Goal: Information Seeking & Learning: Find specific page/section

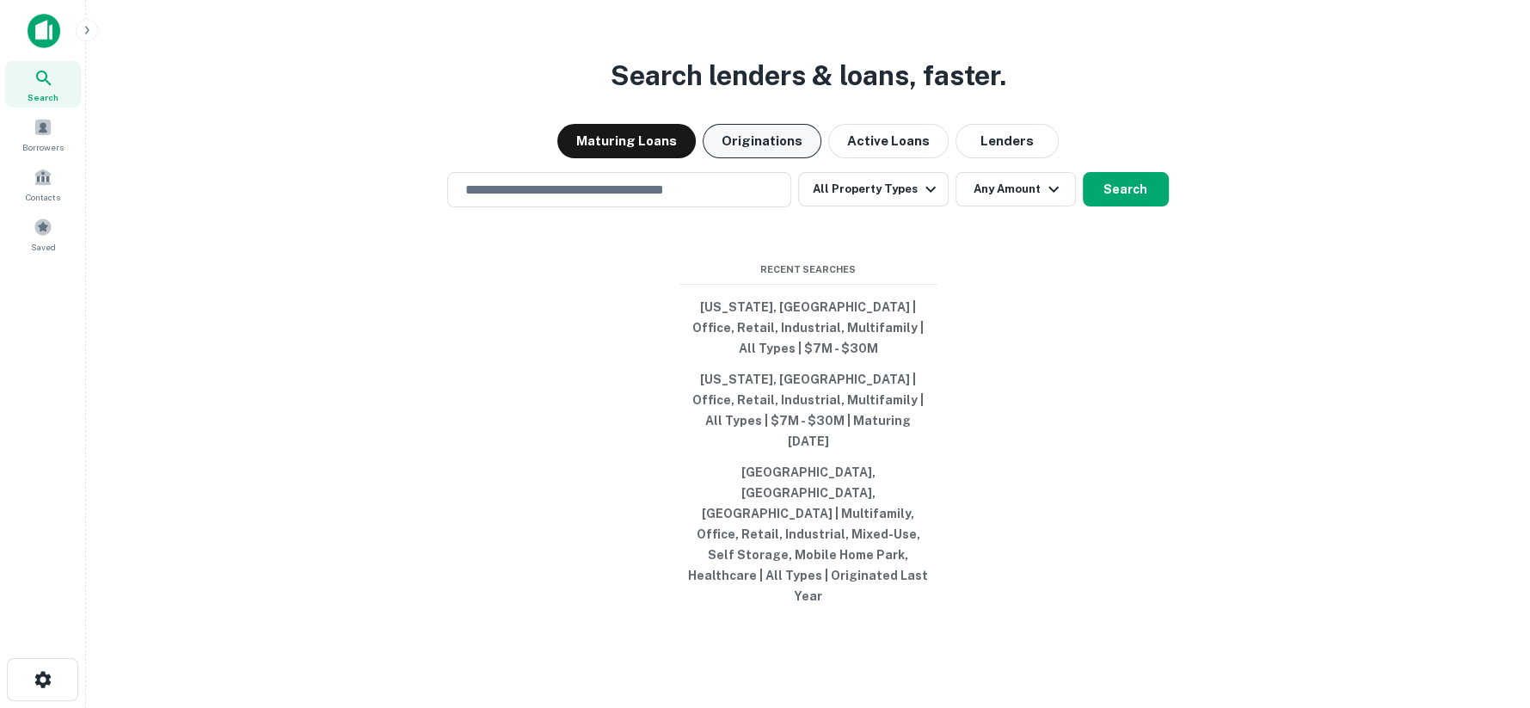
click at [764, 158] on button "Originations" at bounding box center [762, 141] width 119 height 34
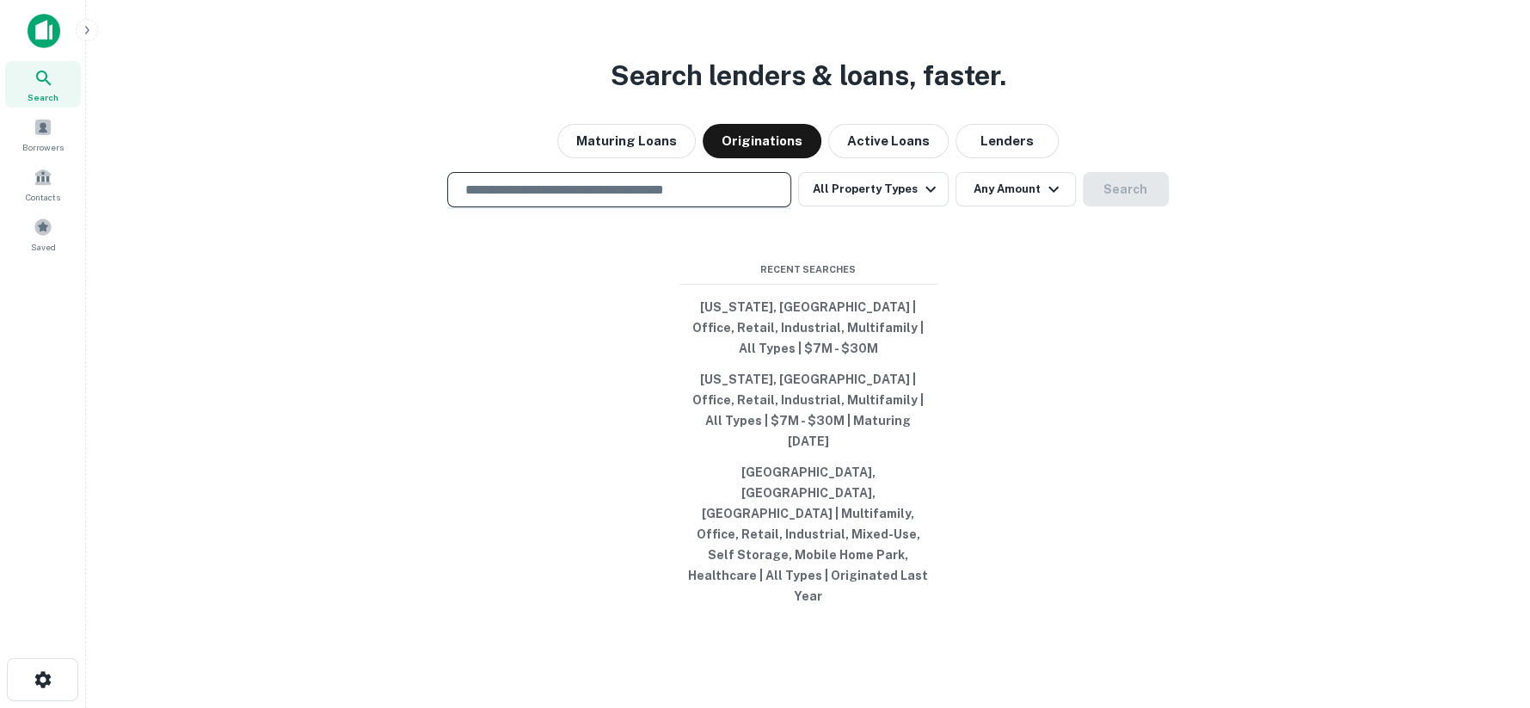
click at [672, 200] on input "text" at bounding box center [619, 190] width 329 height 20
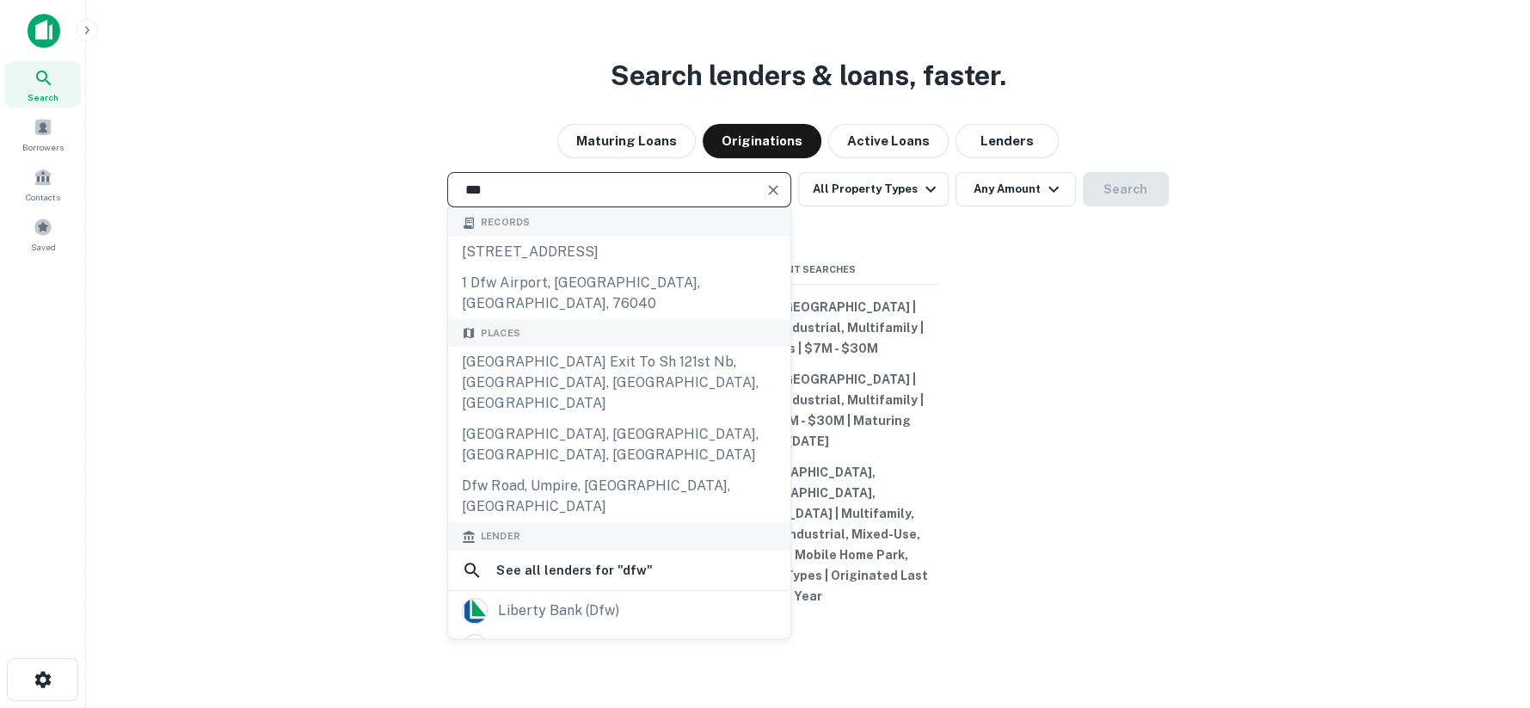
click at [556, 200] on input "***" at bounding box center [606, 190] width 303 height 20
drag, startPoint x: 483, startPoint y: 234, endPoint x: 428, endPoint y: 232, distance: 54.2
click at [441, 207] on div "*** ​ Records 4396 dfw tpke, dallas, tx, 75211 1 dfw airport, euless, tx, 76040…" at bounding box center [808, 189] width 1417 height 35
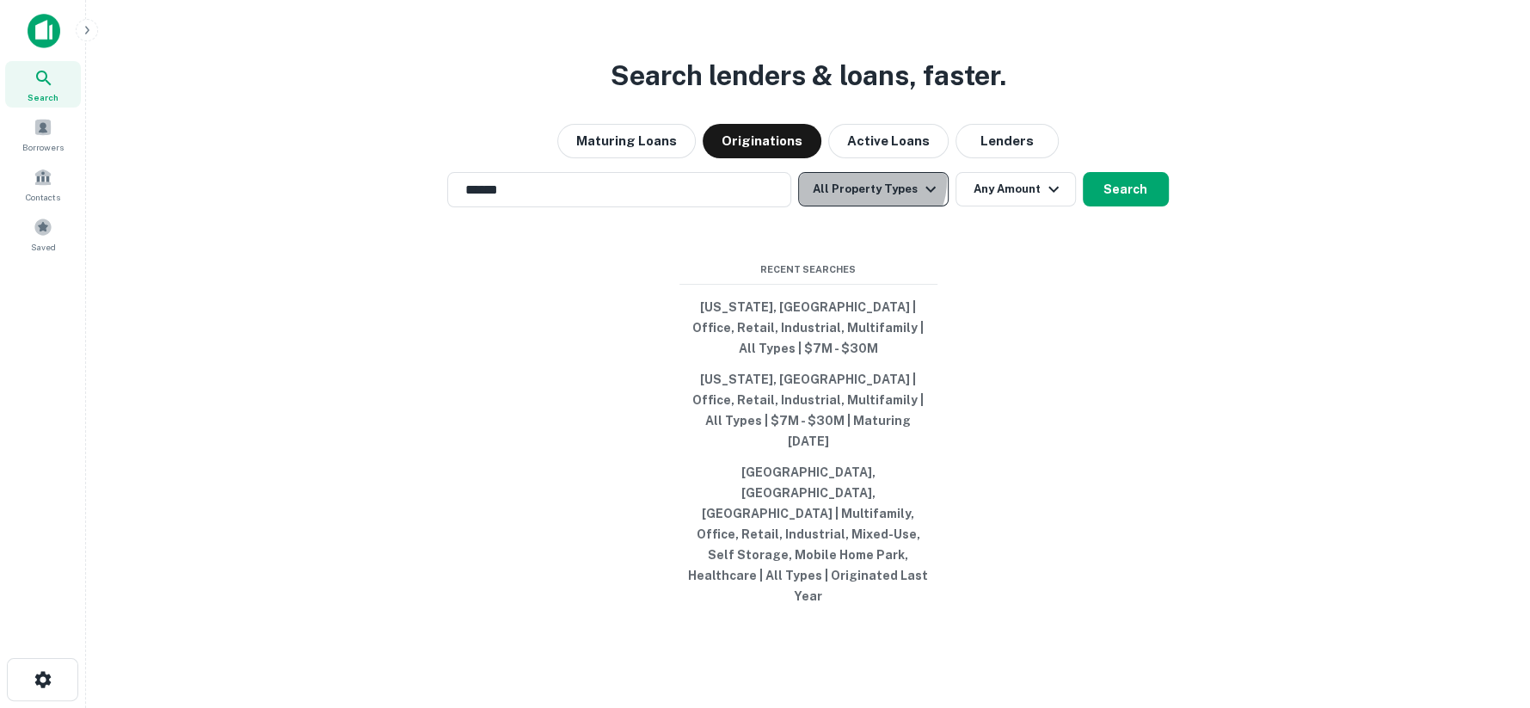
click at [871, 206] on button "All Property Types" at bounding box center [873, 189] width 150 height 34
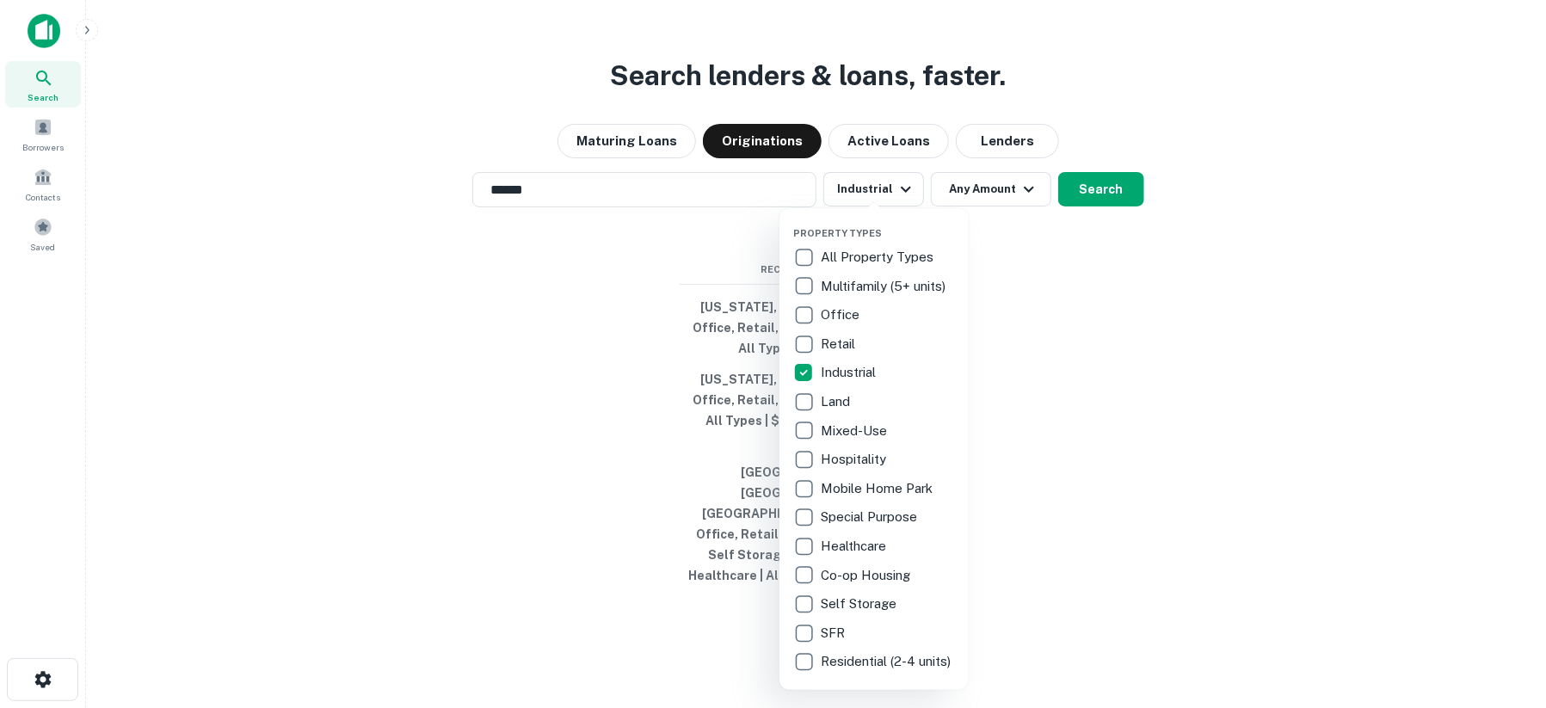
click at [1091, 244] on div at bounding box center [773, 354] width 1546 height 708
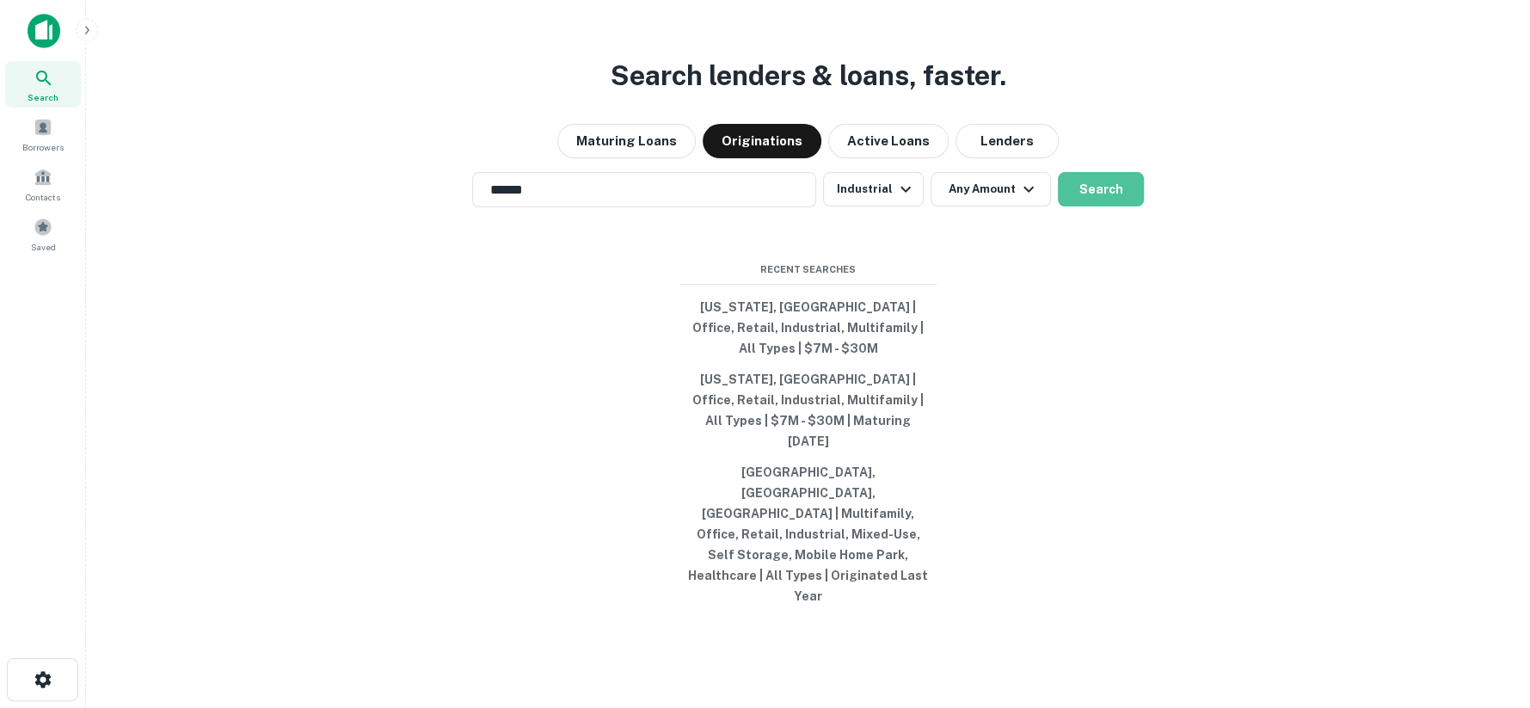
click at [1091, 206] on button "Search" at bounding box center [1101, 189] width 86 height 34
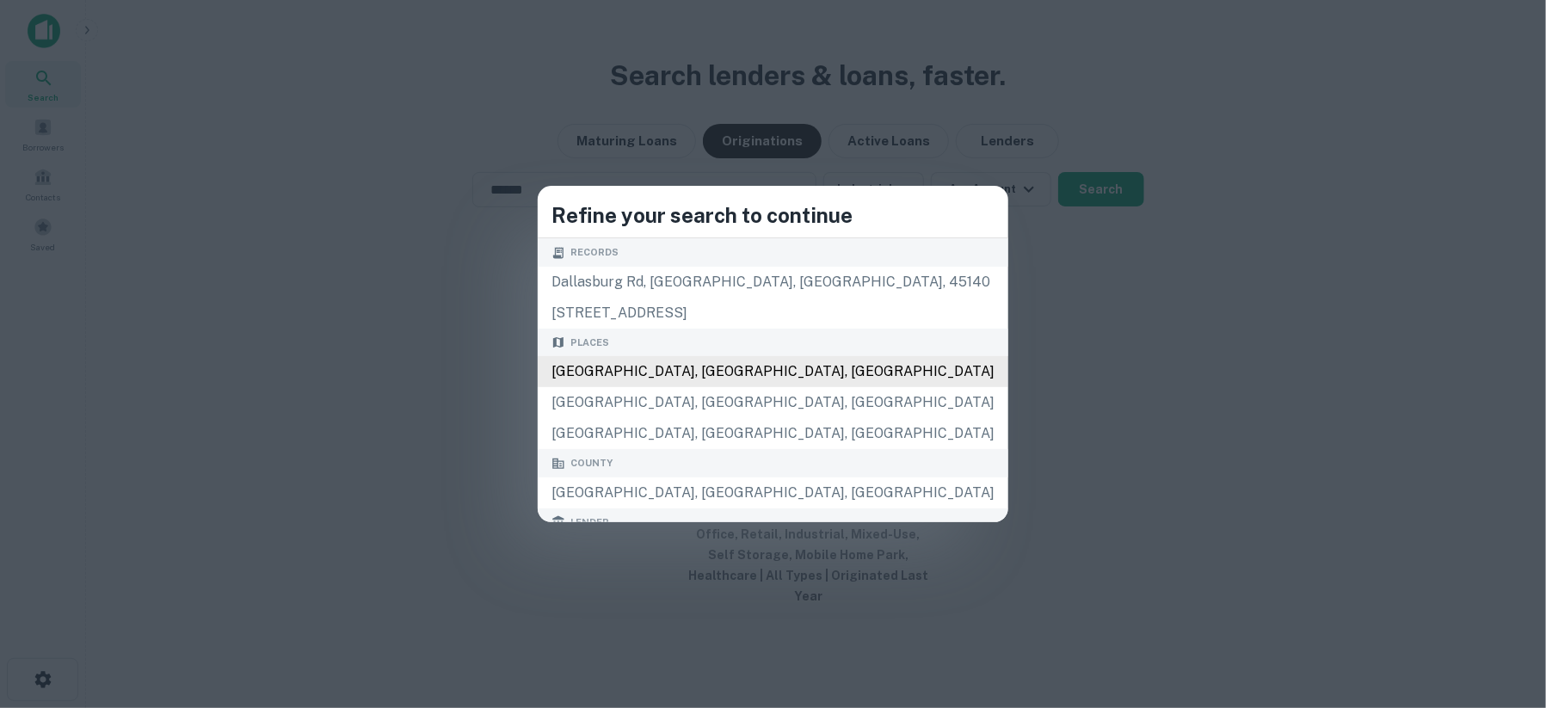
click at [711, 372] on div "Dallas, TX, USA" at bounding box center [773, 371] width 471 height 31
type input "**********"
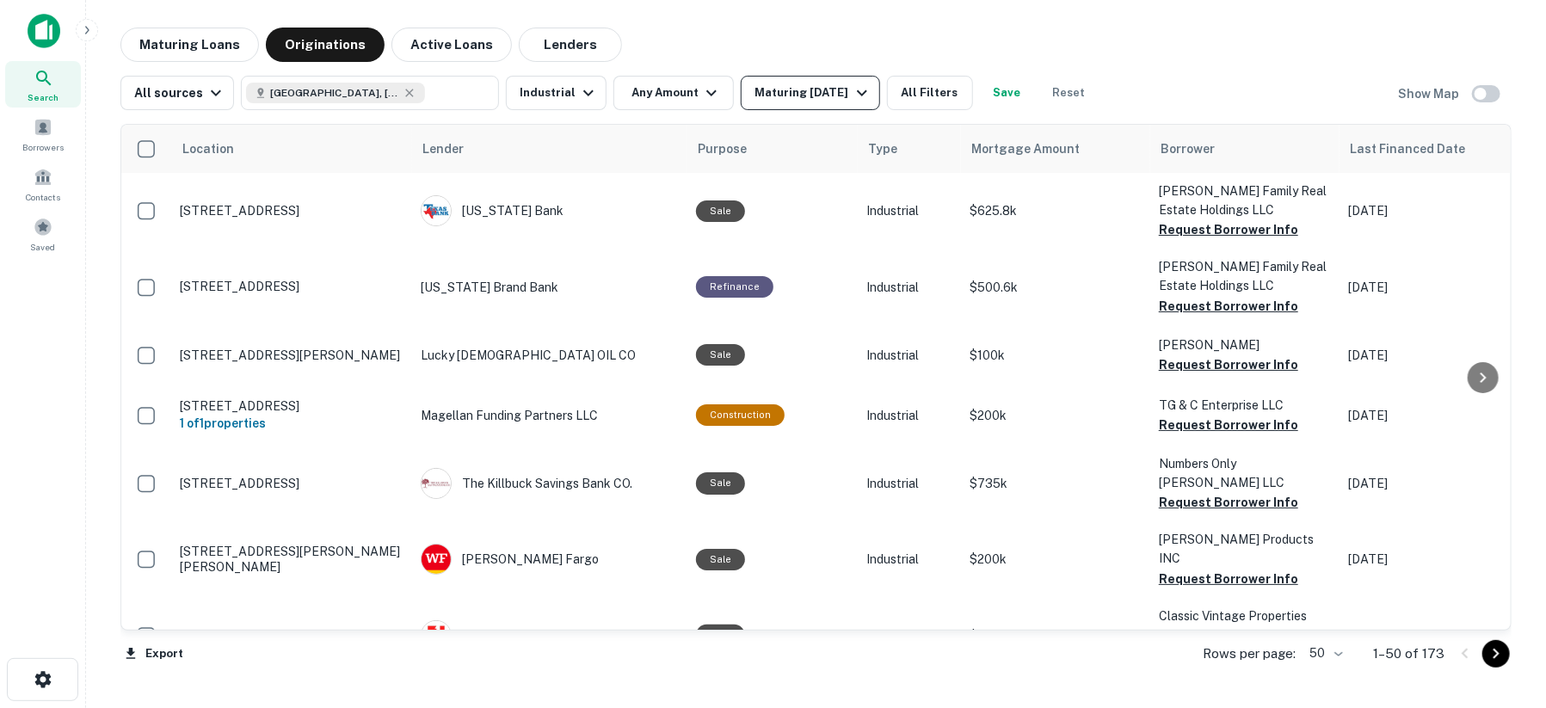
click at [852, 91] on icon "button" at bounding box center [862, 93] width 21 height 21
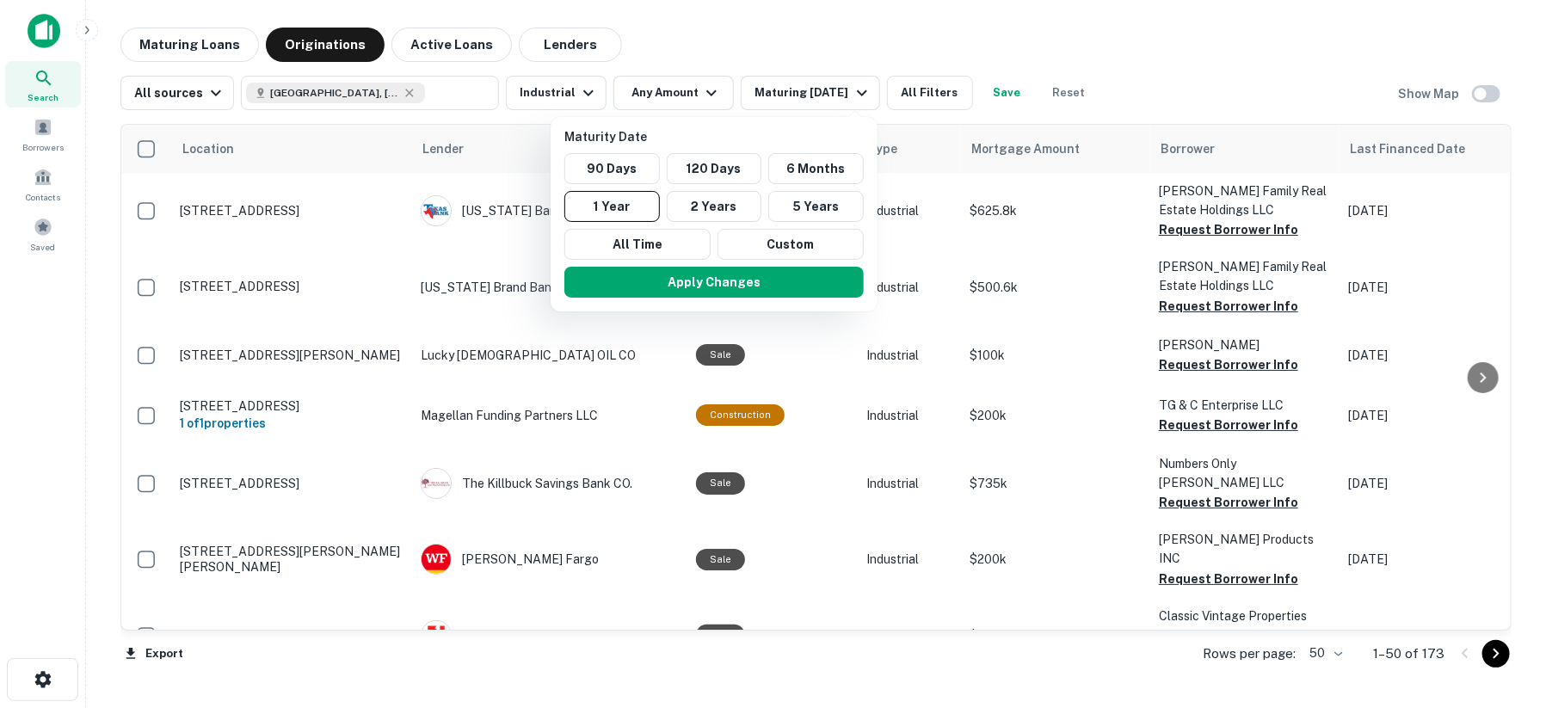
click at [968, 57] on div at bounding box center [773, 354] width 1546 height 708
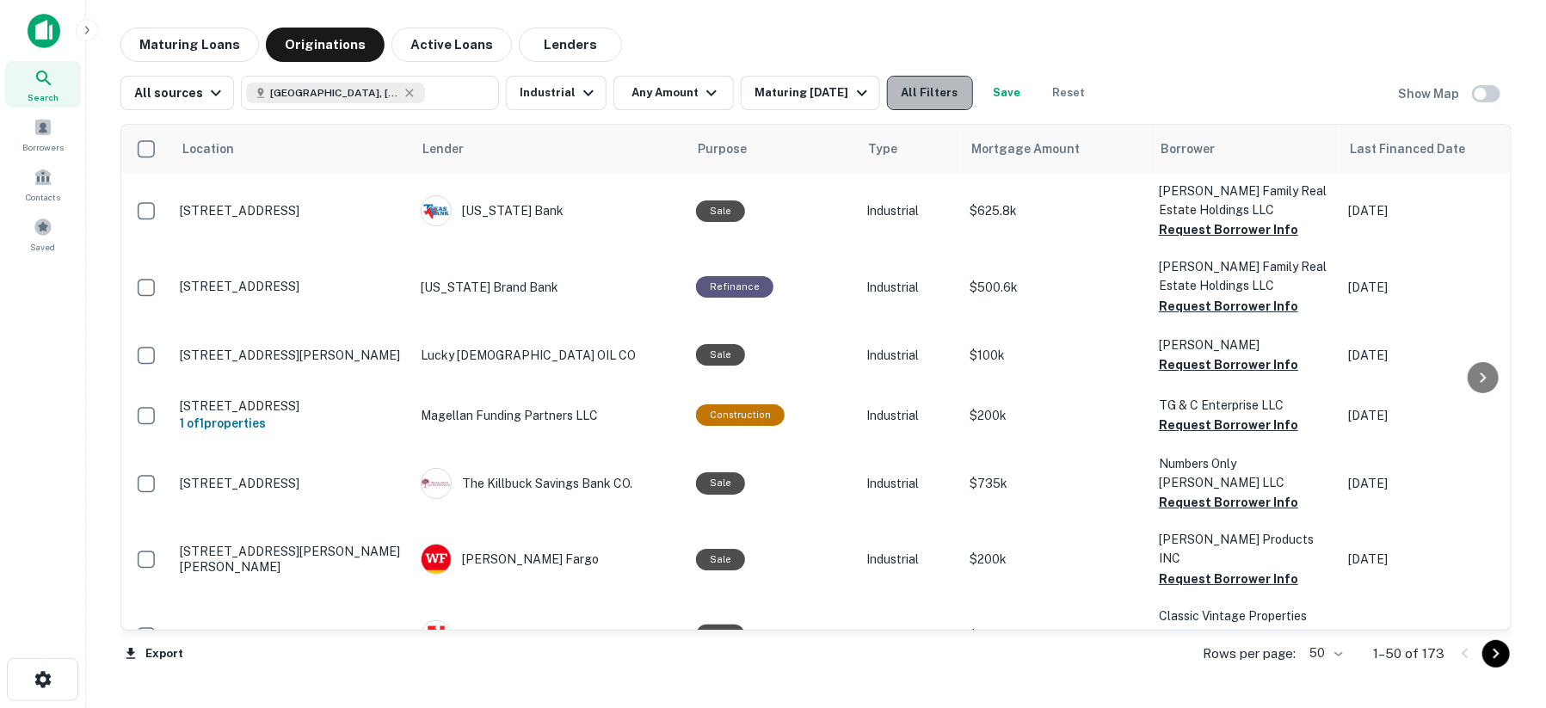
click at [913, 95] on button "All Filters" at bounding box center [930, 93] width 86 height 34
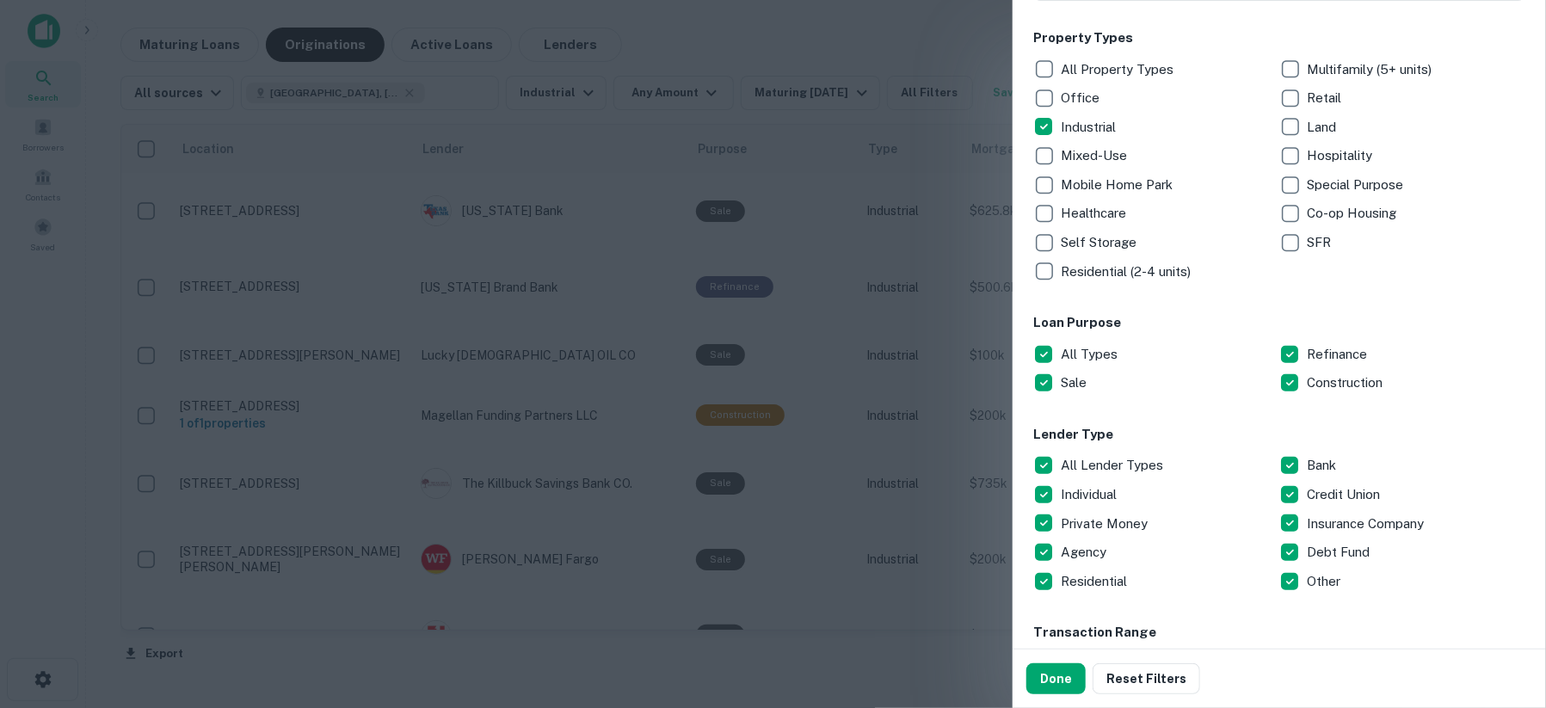
scroll to position [574, 0]
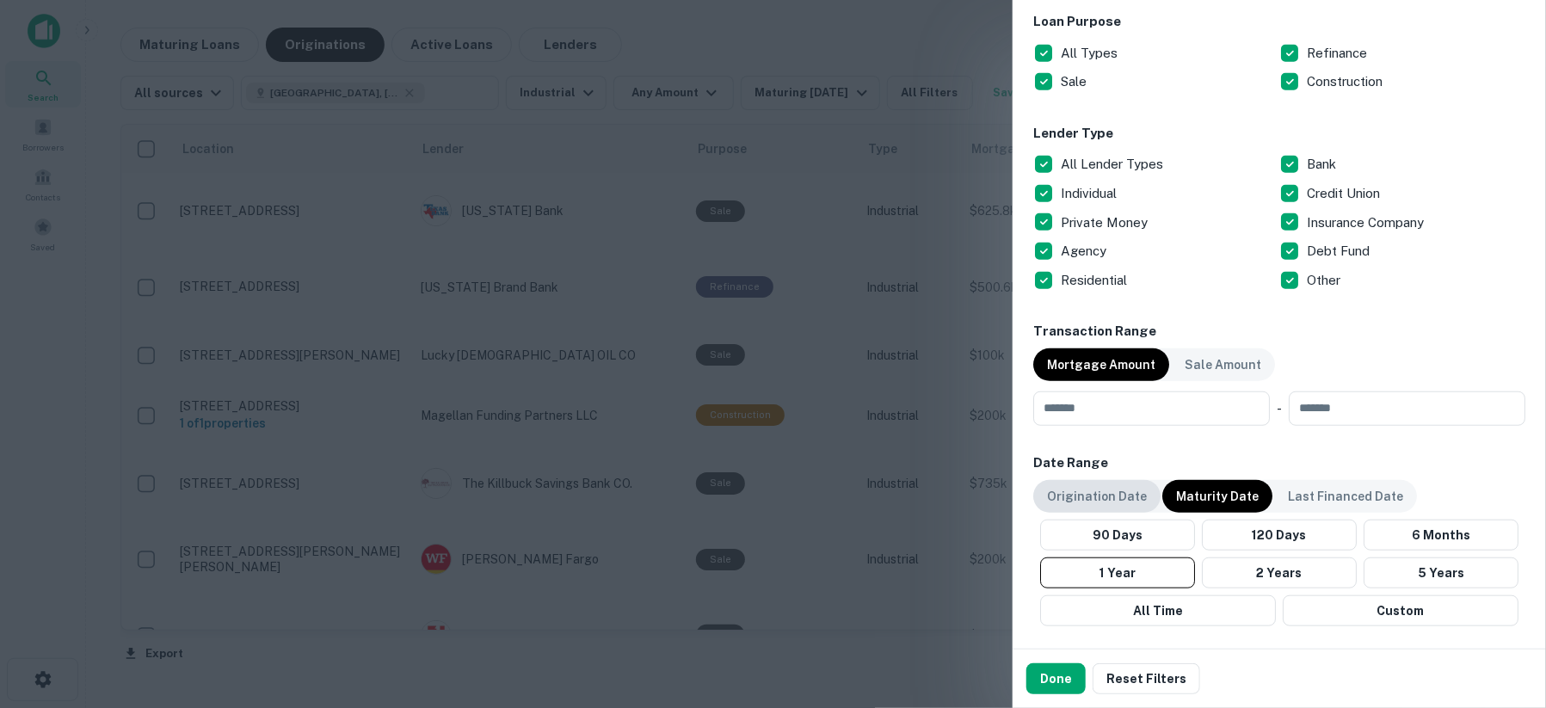
click at [1086, 491] on p "Origination Date" at bounding box center [1097, 496] width 100 height 19
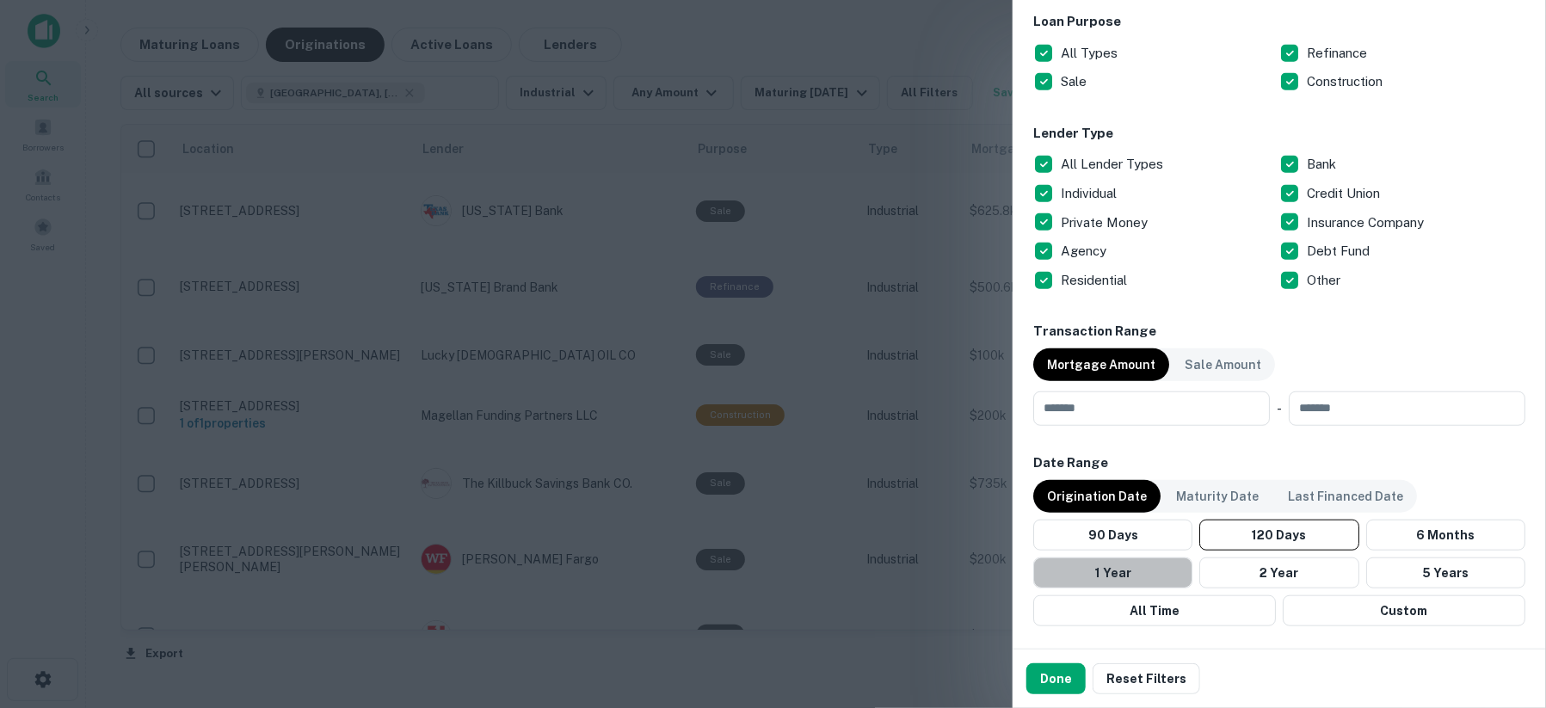
drag, startPoint x: 1117, startPoint y: 567, endPoint x: 1264, endPoint y: 479, distance: 171.3
click at [1117, 567] on button "1 Year" at bounding box center [1112, 572] width 159 height 31
click at [1128, 564] on button "1 Year" at bounding box center [1112, 572] width 159 height 31
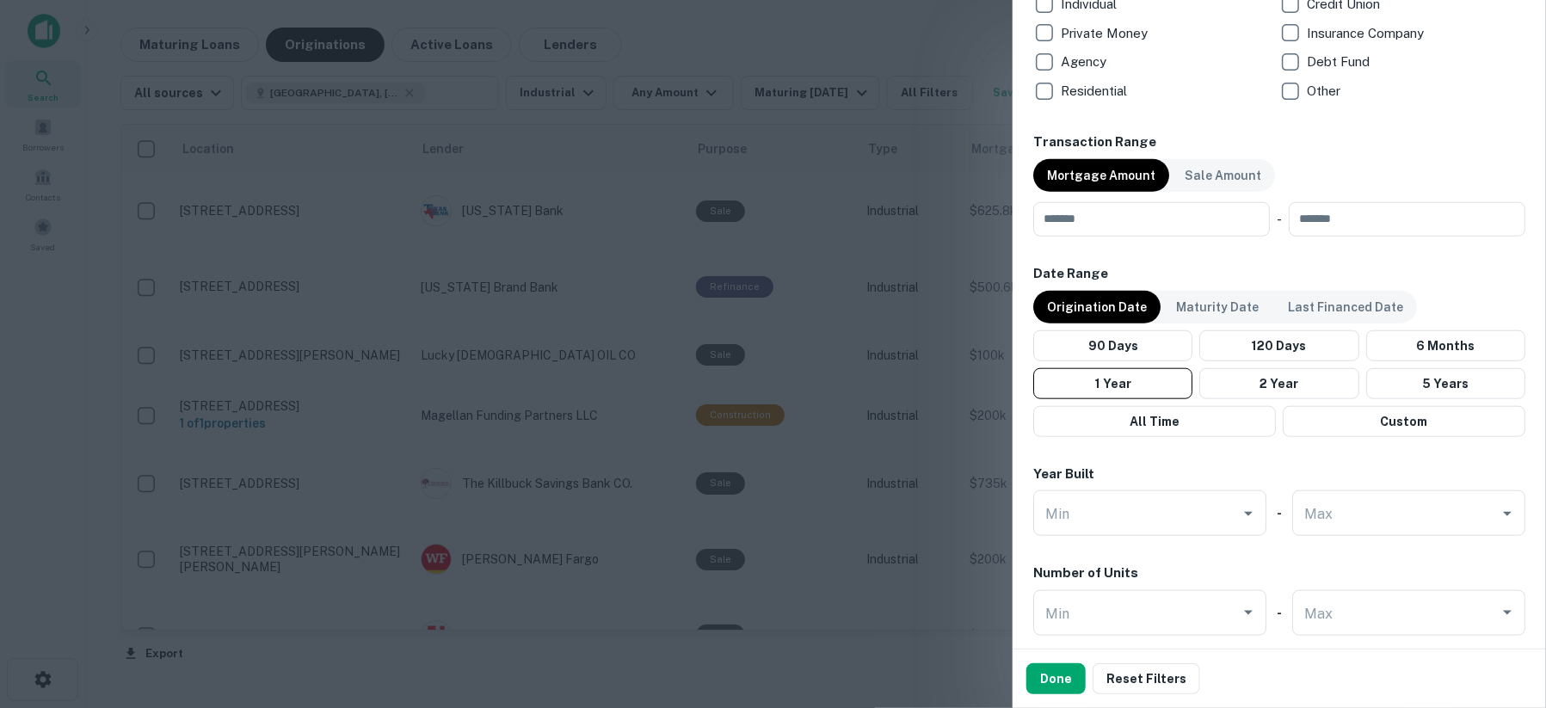
scroll to position [764, 0]
click at [1147, 215] on input "number" at bounding box center [1145, 218] width 225 height 34
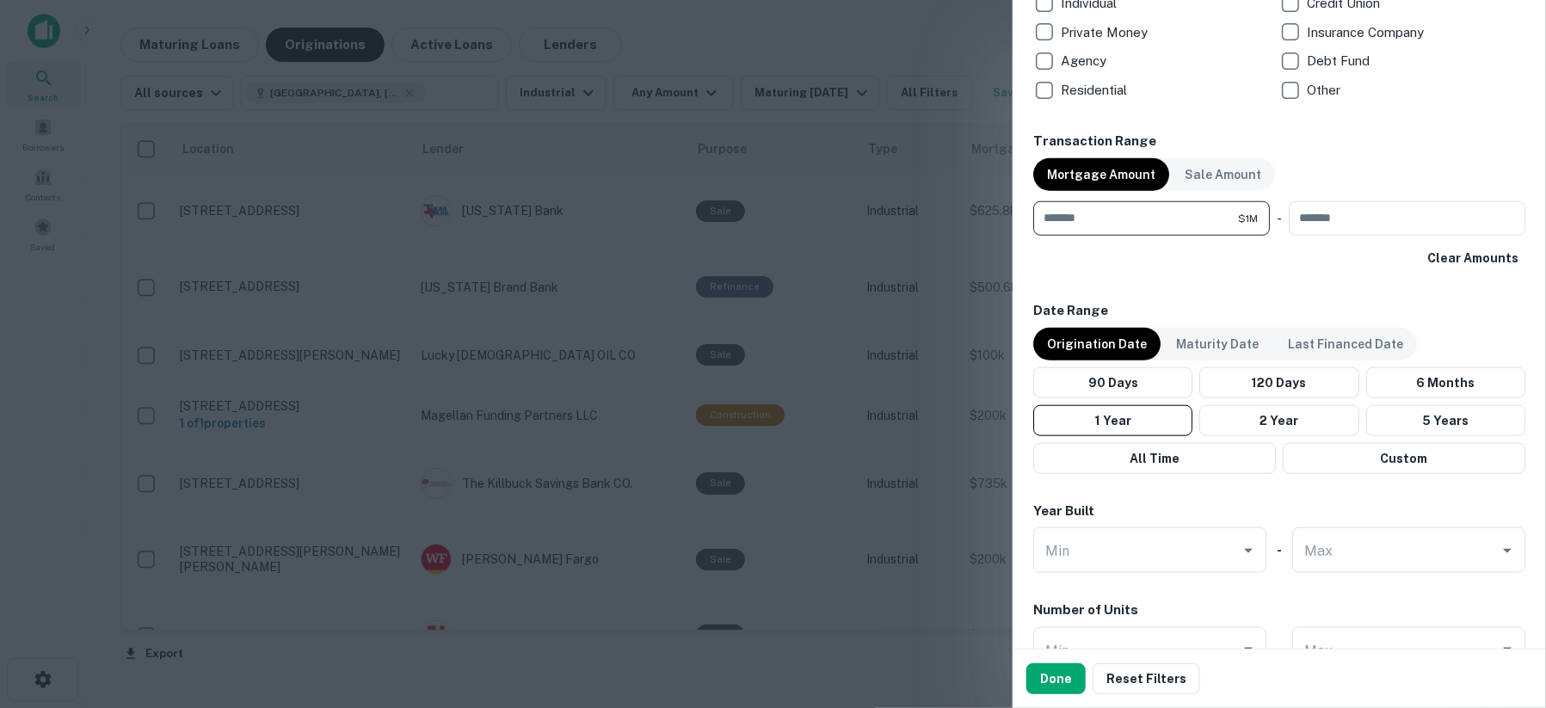
type input "*******"
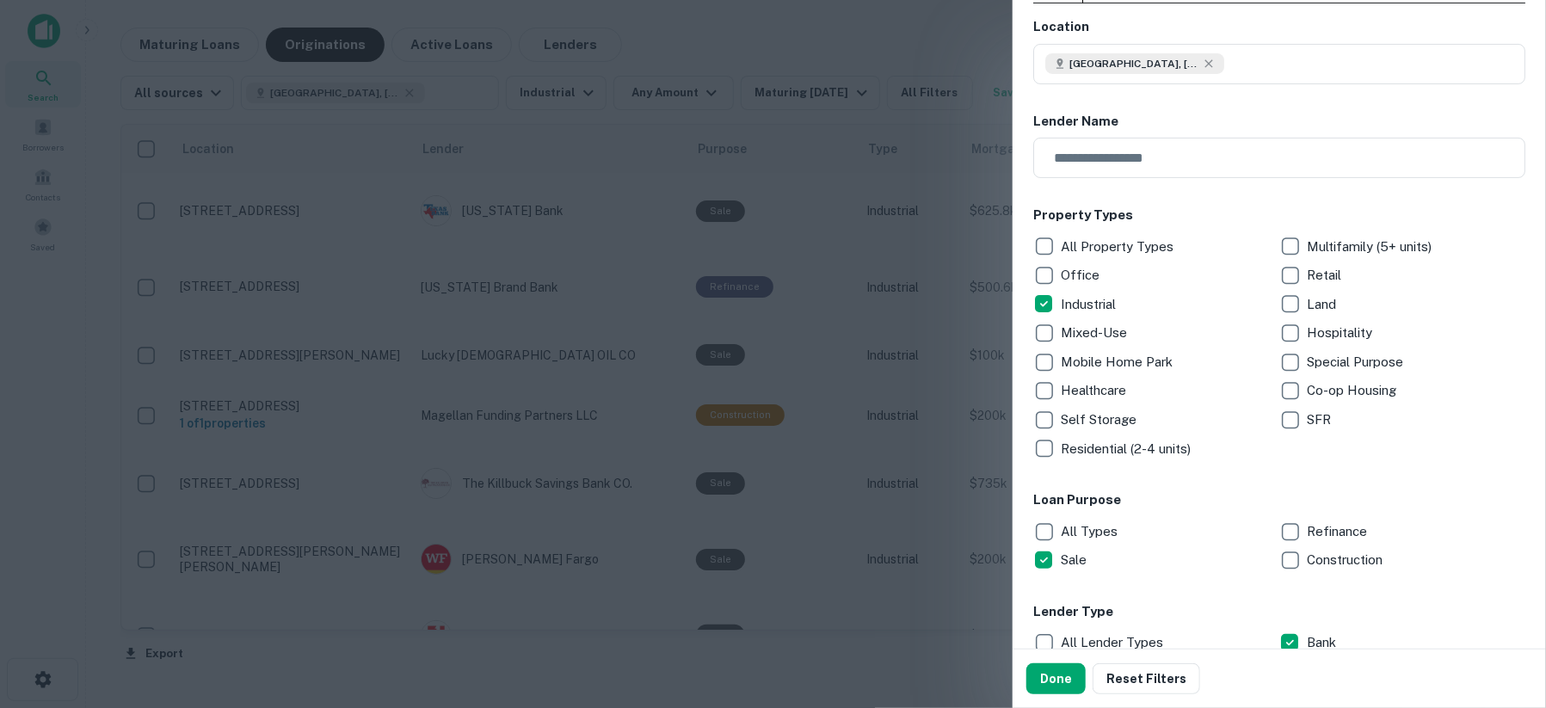
scroll to position [0, 0]
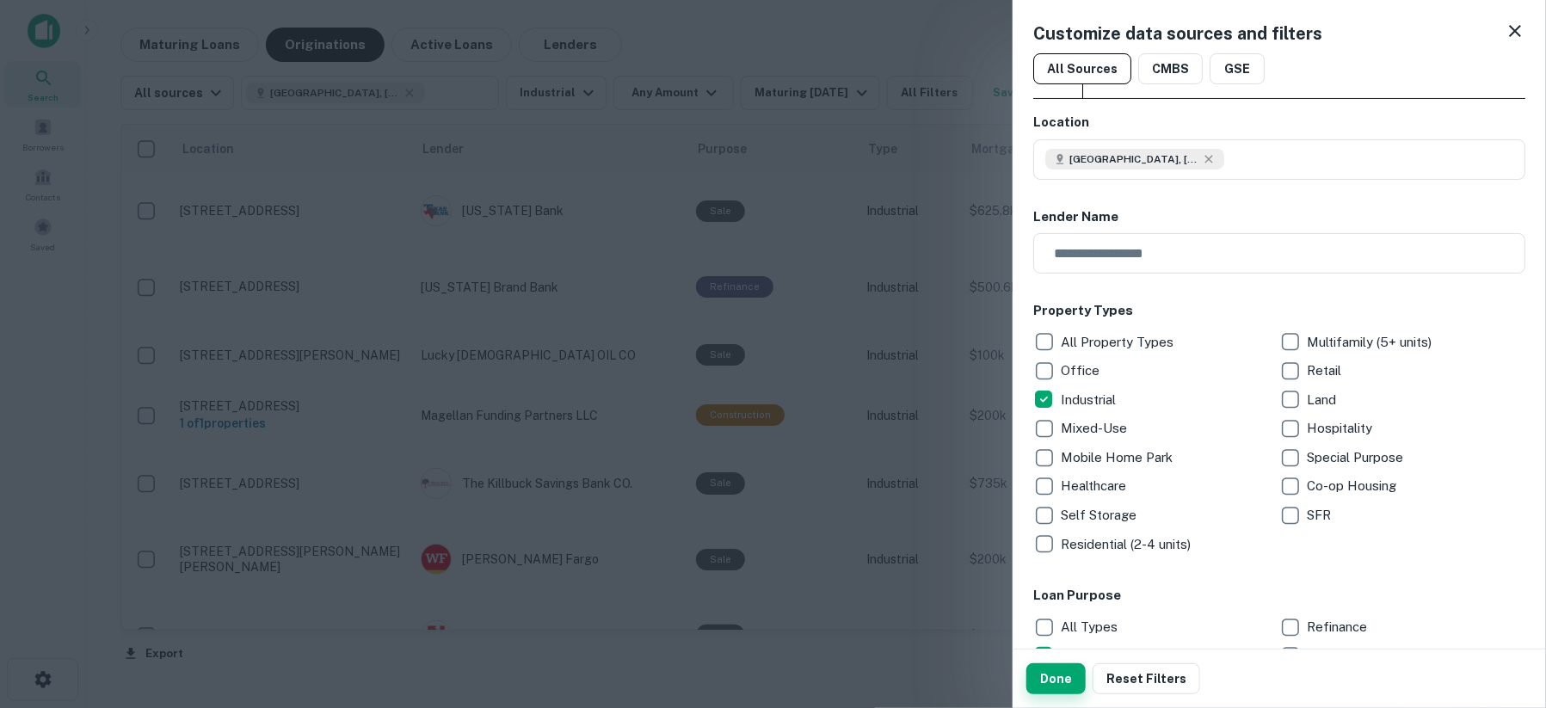
type input "*******"
click at [1063, 679] on button "Done" at bounding box center [1055, 678] width 59 height 31
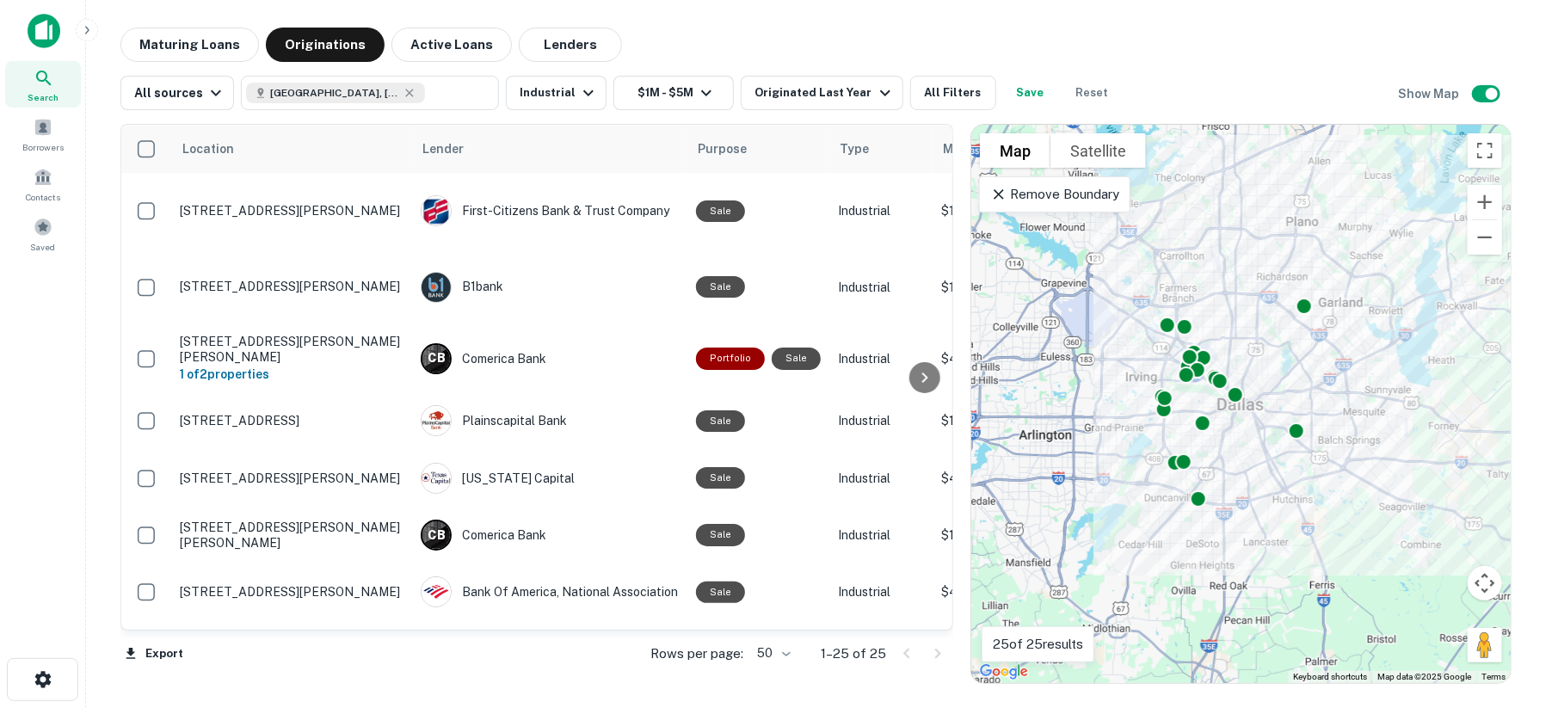
click at [1020, 200] on p "Remove Boundary" at bounding box center [1054, 194] width 128 height 21
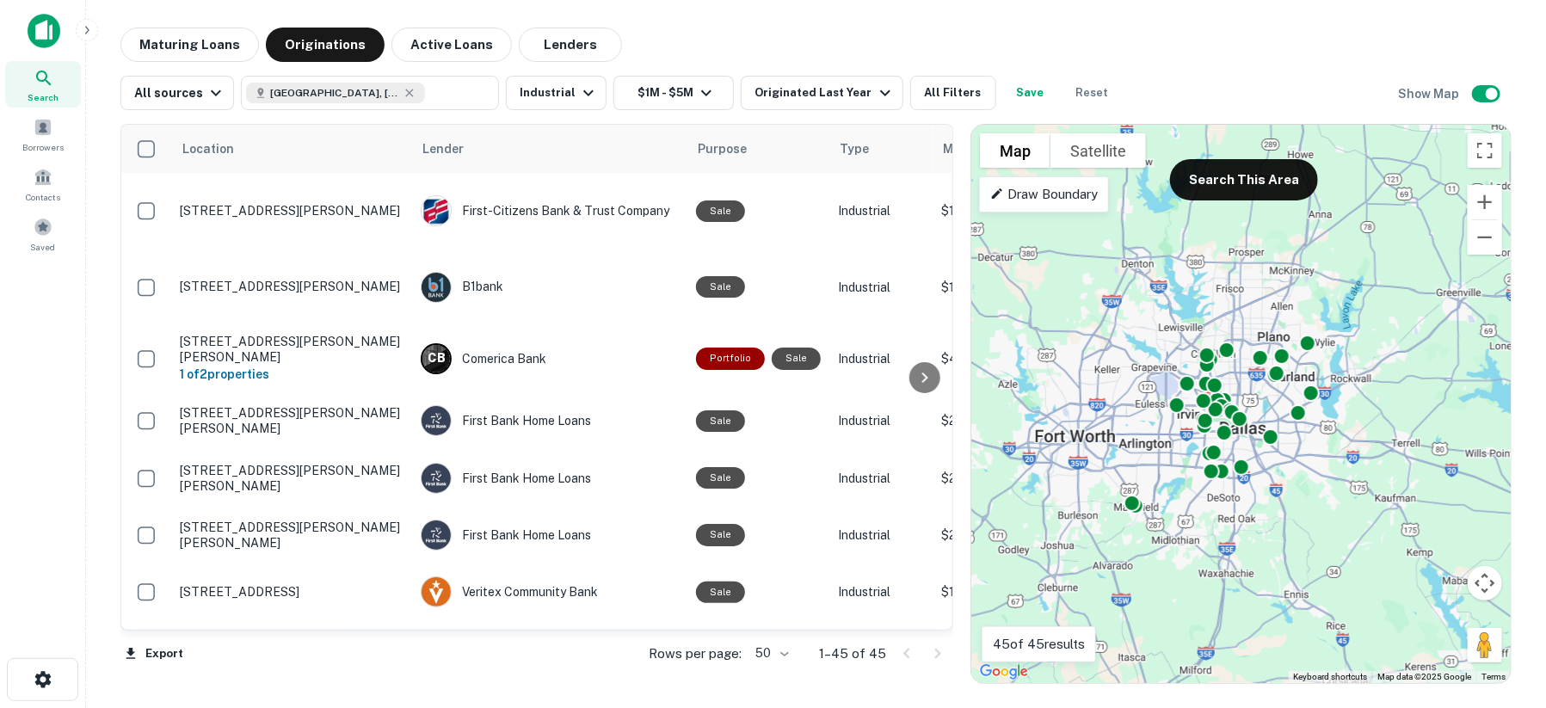
click at [1047, 196] on p "Draw Boundary" at bounding box center [1044, 194] width 108 height 21
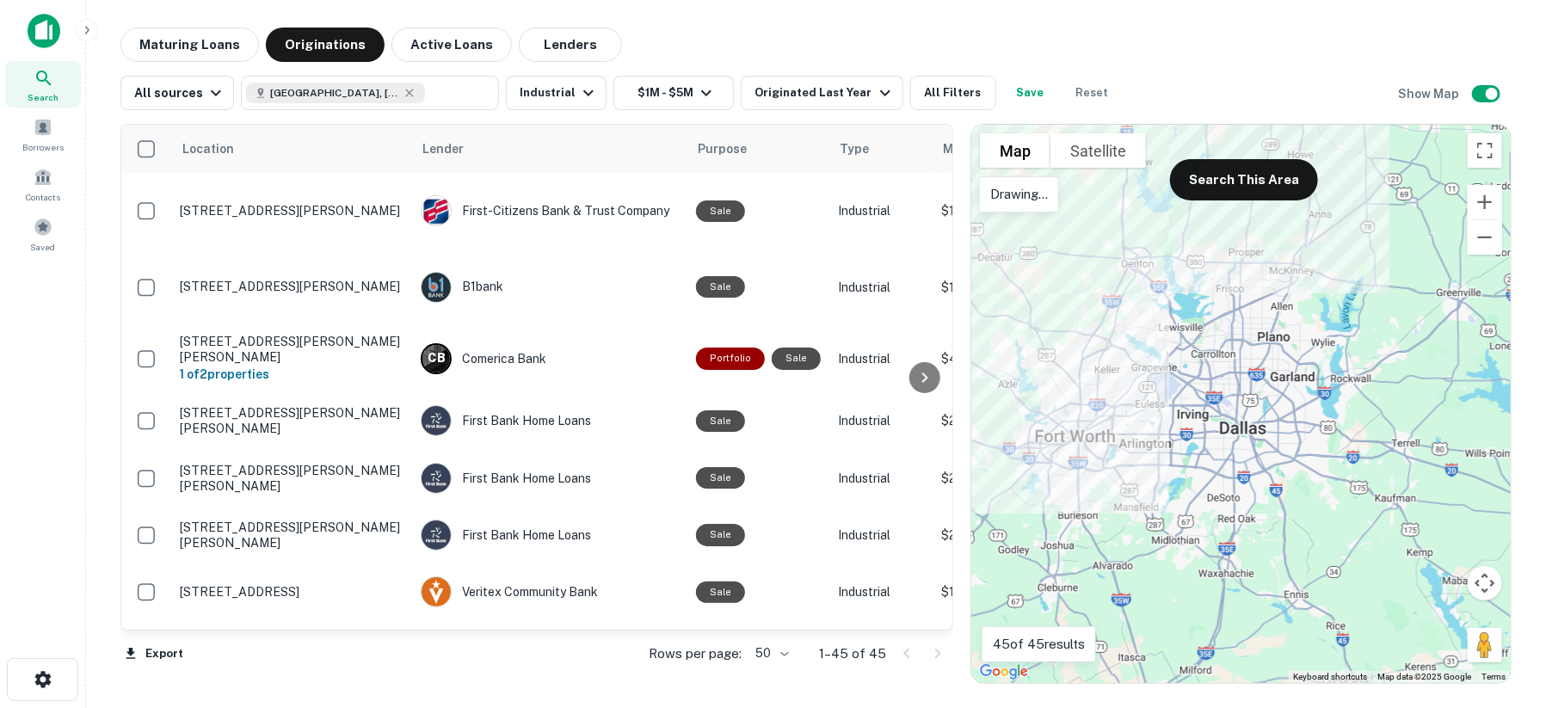
drag, startPoint x: 1284, startPoint y: 255, endPoint x: 1105, endPoint y: 471, distance: 279.7
click at [1105, 471] on div at bounding box center [1240, 404] width 539 height 558
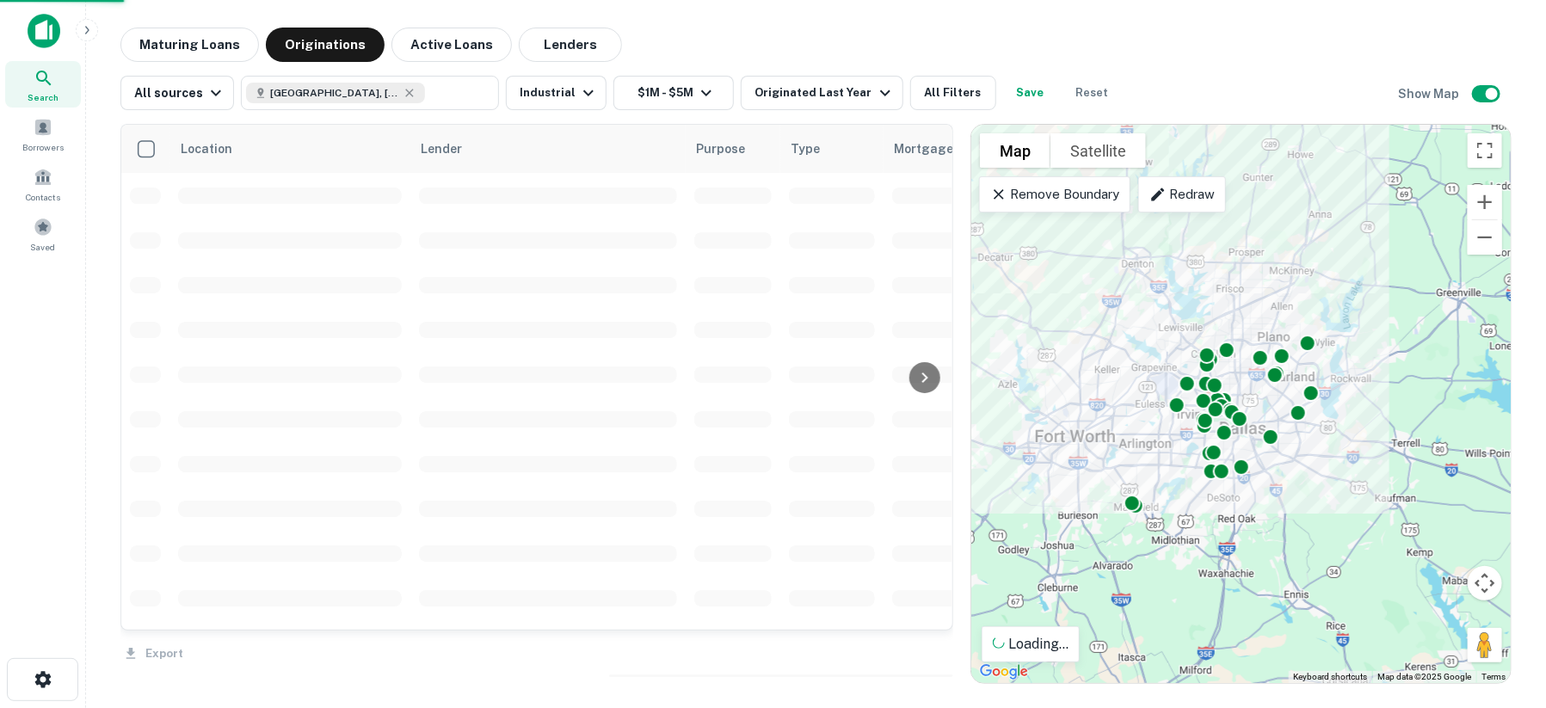
click at [1079, 204] on p "Remove Boundary" at bounding box center [1054, 194] width 128 height 21
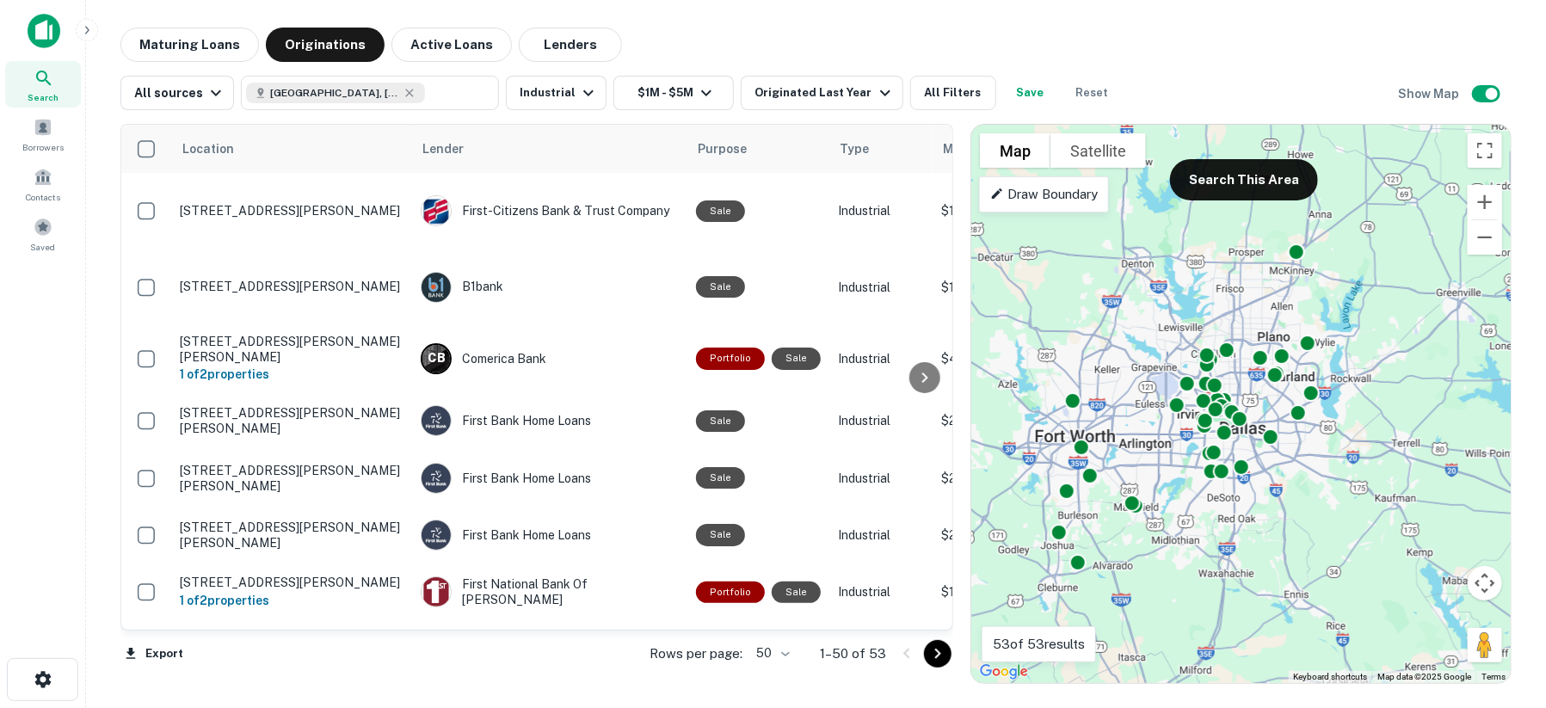
click at [1053, 188] on p "Draw Boundary" at bounding box center [1044, 194] width 108 height 21
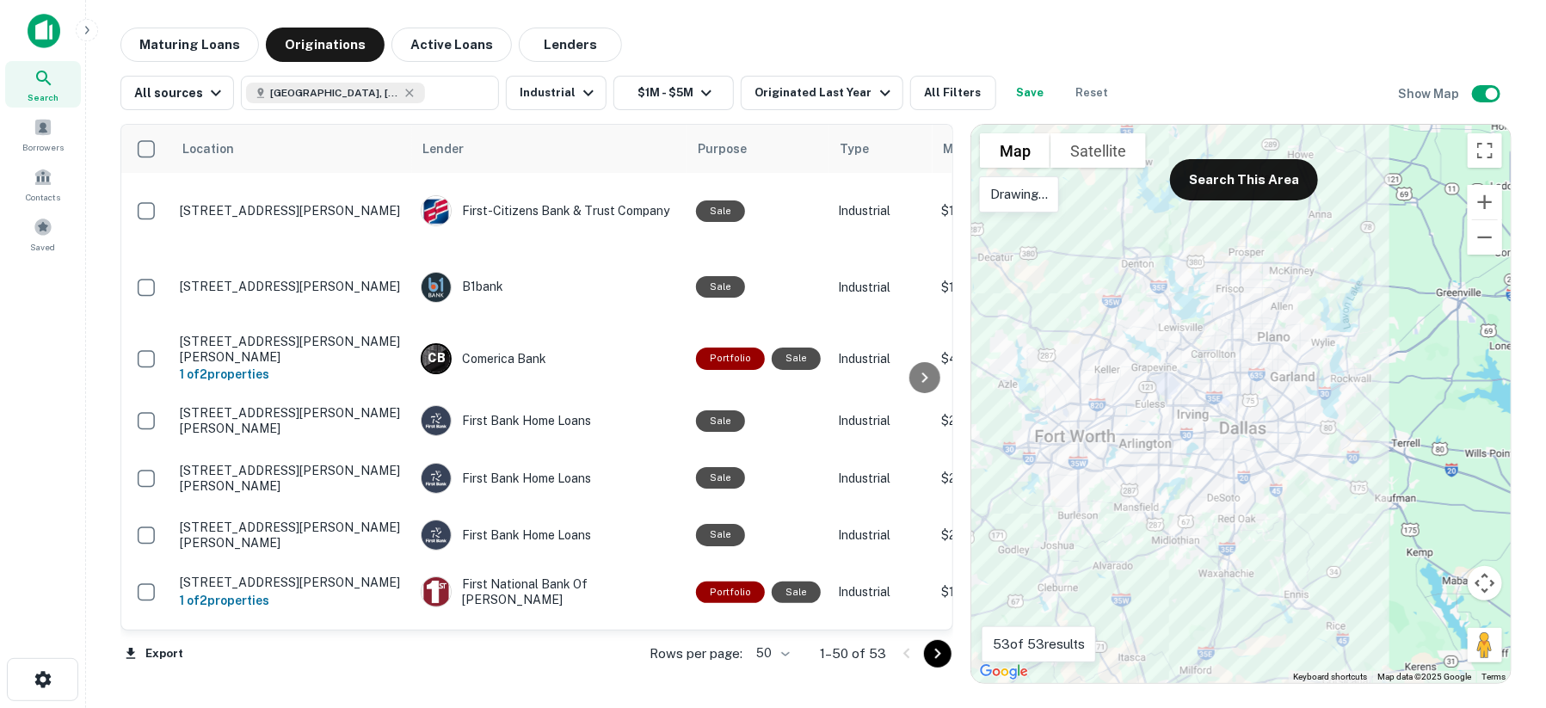
drag, startPoint x: 1226, startPoint y: 265, endPoint x: 1260, endPoint y: 264, distance: 34.4
click at [1272, 283] on div at bounding box center [1240, 404] width 539 height 558
drag, startPoint x: 1236, startPoint y: 261, endPoint x: 1226, endPoint y: 280, distance: 21.6
click at [1236, 260] on div at bounding box center [1240, 404] width 539 height 558
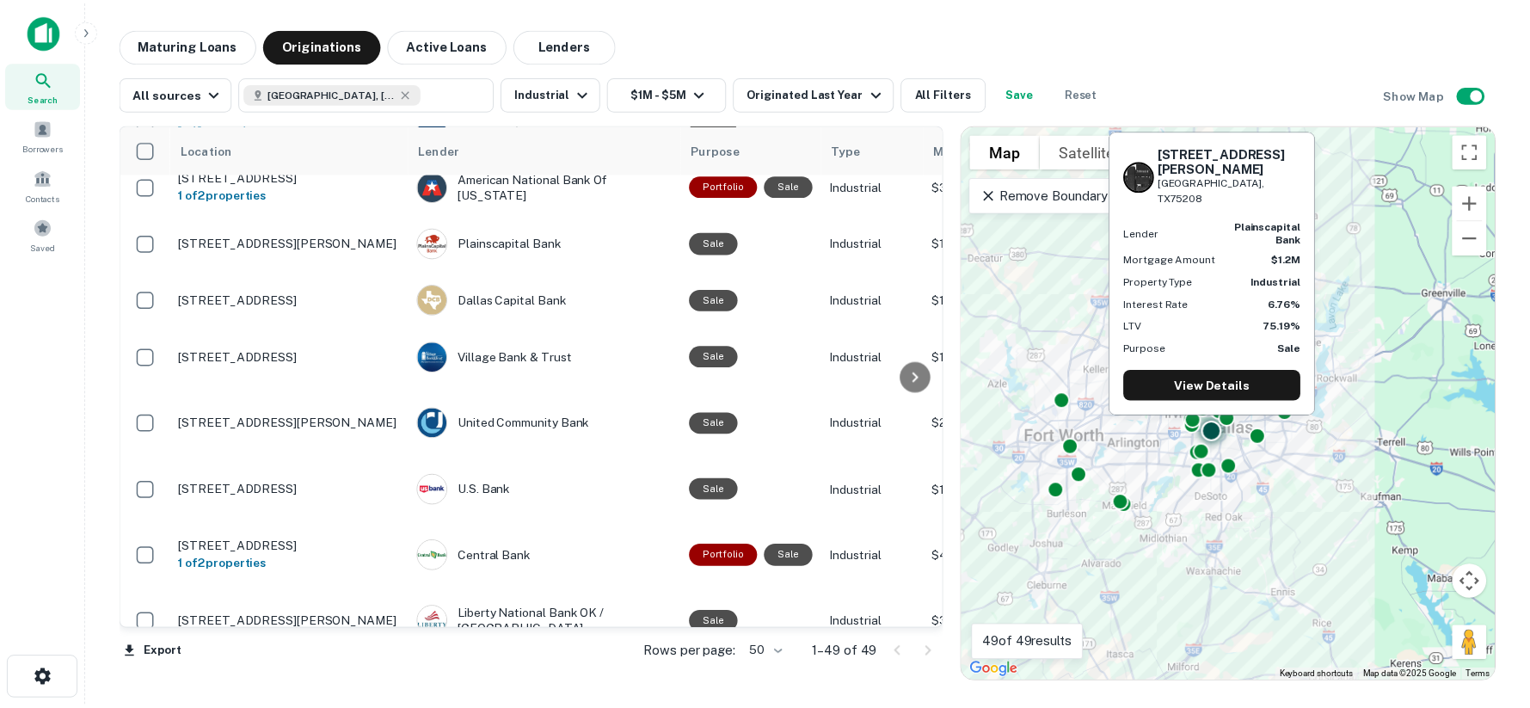
scroll to position [2293, 0]
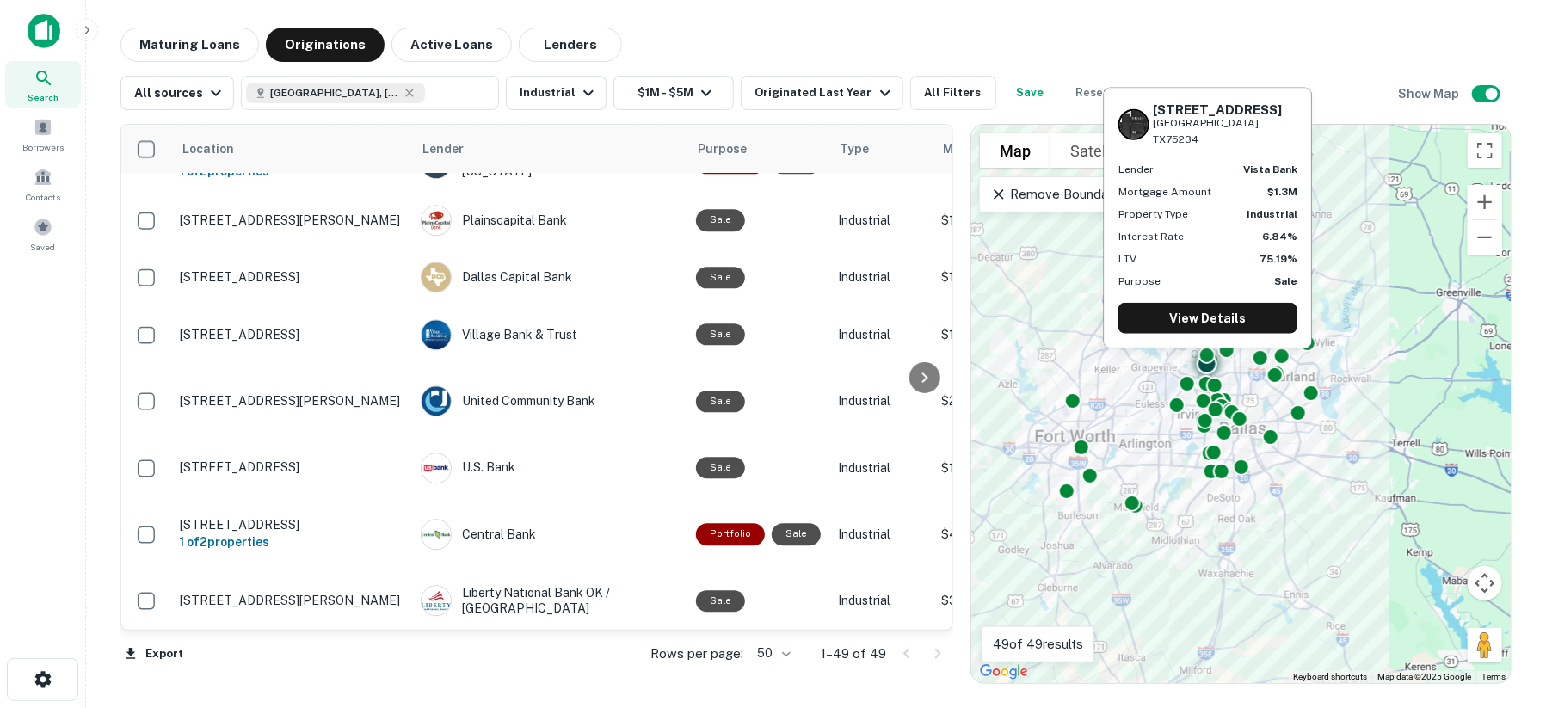
click at [484, 643] on div "Vista Bank" at bounding box center [550, 658] width 258 height 31
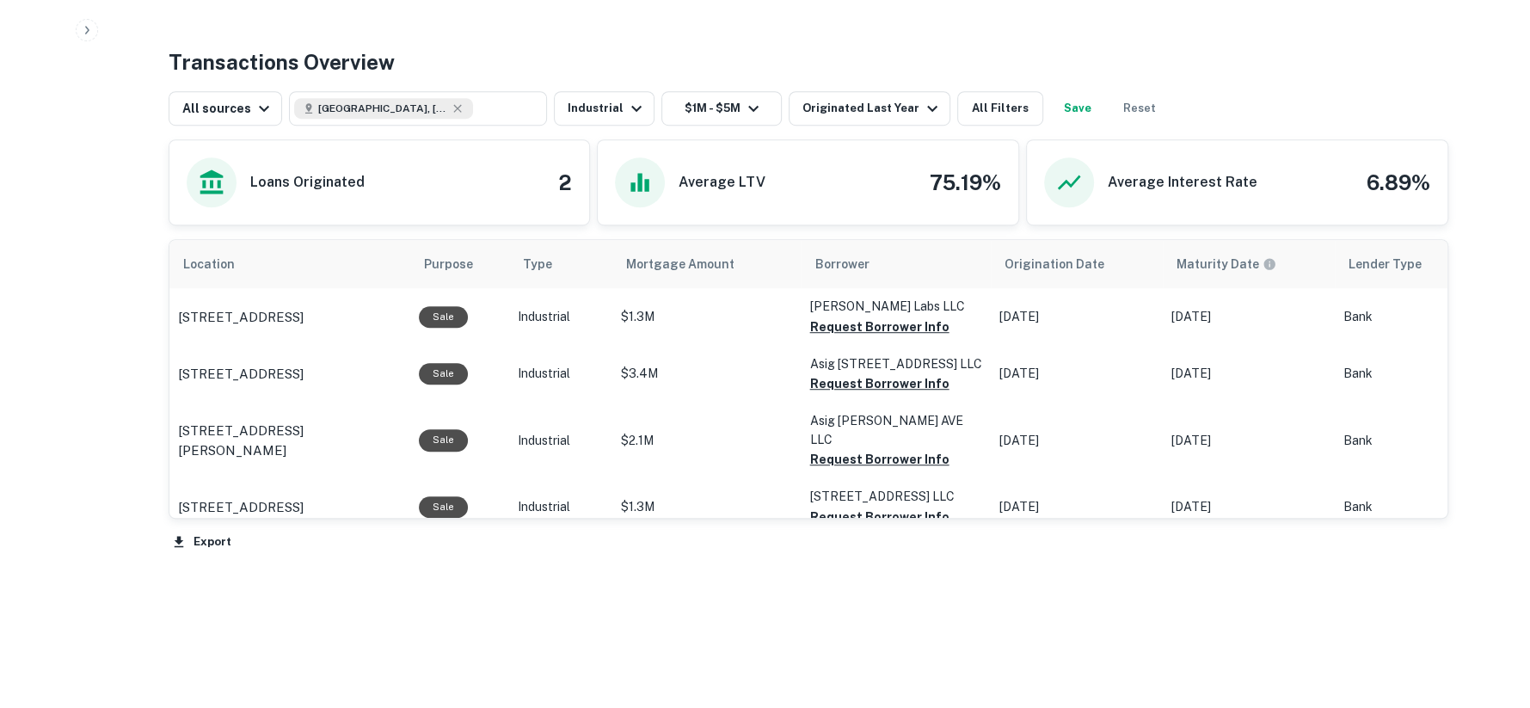
scroll to position [852, 0]
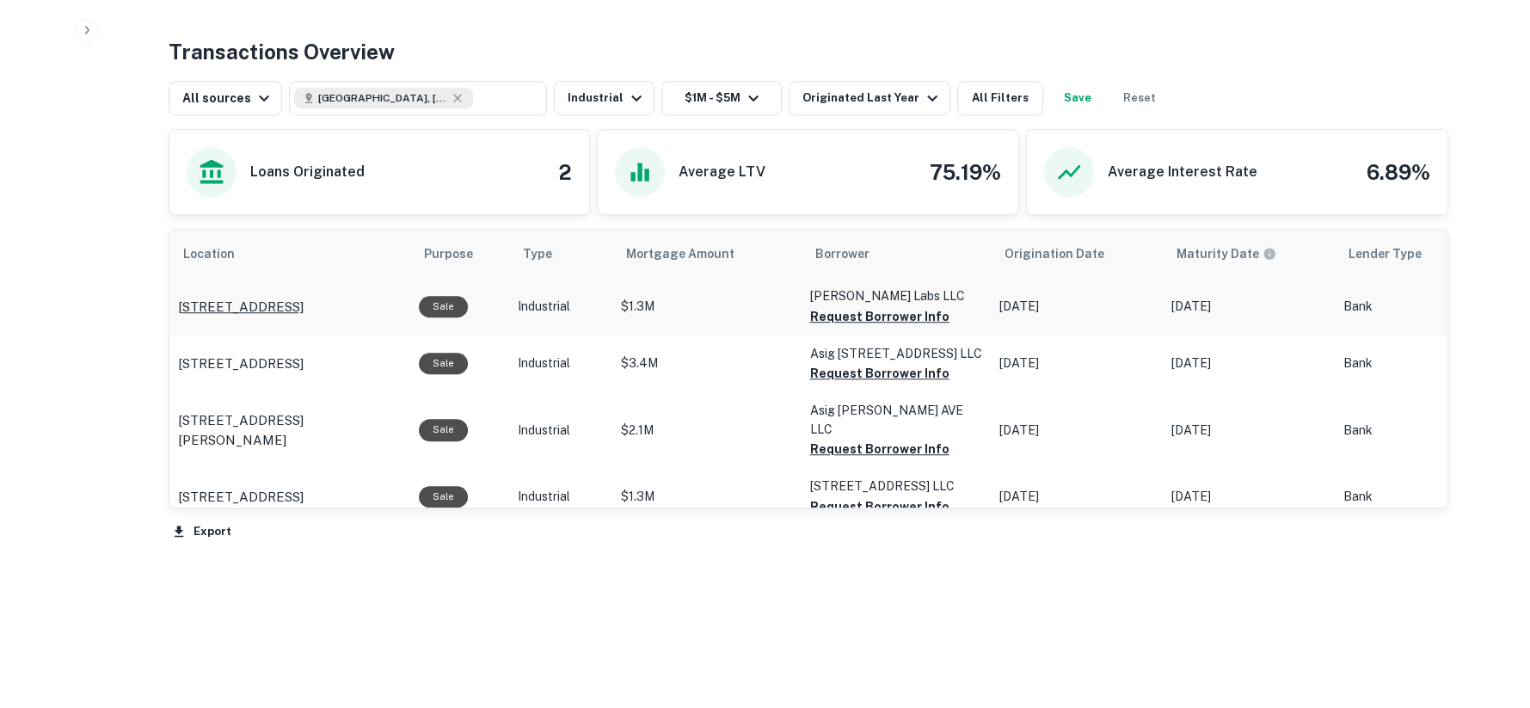
click at [304, 303] on p "2051 Valley View Ln Dallas, TX75234" at bounding box center [241, 307] width 126 height 21
